Goal: Information Seeking & Learning: Learn about a topic

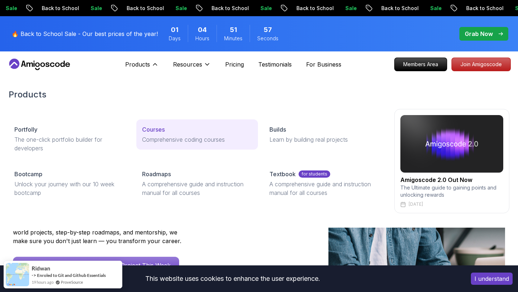
click at [182, 132] on div "Courses" at bounding box center [197, 129] width 110 height 9
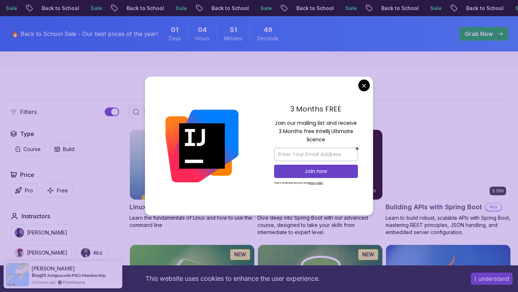
scroll to position [146, 0]
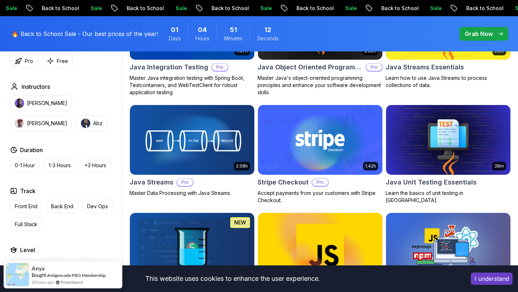
scroll to position [1196, 0]
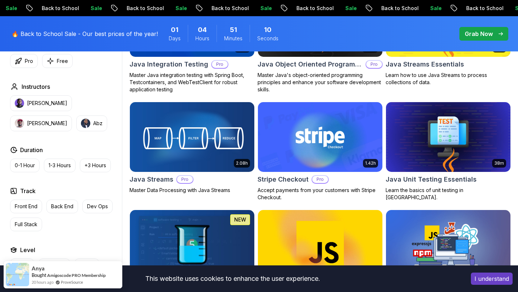
click at [213, 134] on img at bounding box center [192, 136] width 131 height 73
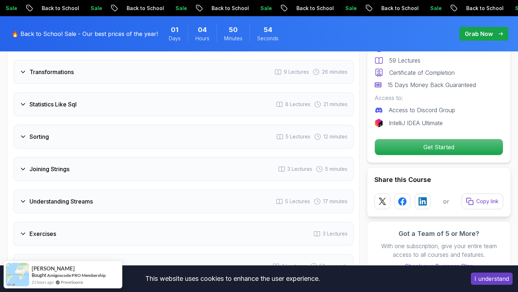
scroll to position [1185, 0]
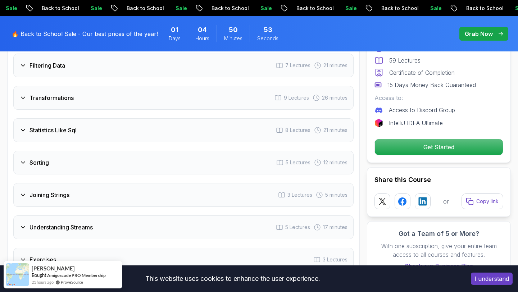
click at [275, 157] on div "Sorting 5 Lectures 12 minutes" at bounding box center [183, 163] width 340 height 24
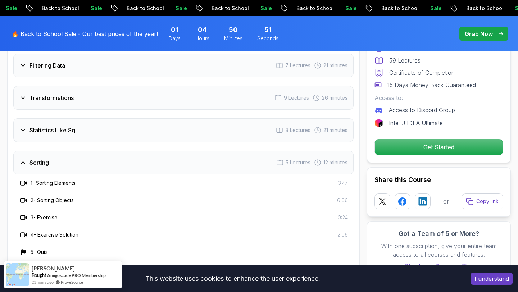
click at [267, 179] on div "1 - Sorting Elements 3:47" at bounding box center [183, 183] width 329 height 9
click at [56, 179] on h3 "1 - Sorting Elements" at bounding box center [53, 182] width 45 height 7
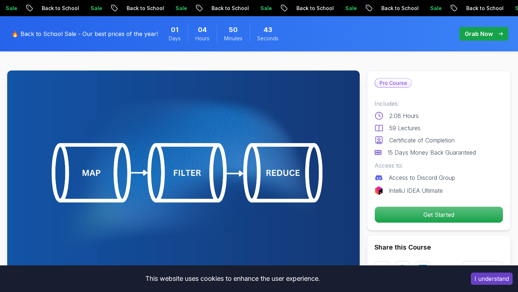
scroll to position [0, 0]
